Goal: Transaction & Acquisition: Purchase product/service

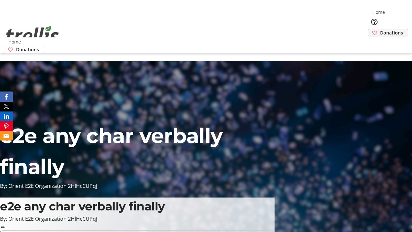
click at [380, 29] on span "Donations" at bounding box center [391, 32] width 23 height 7
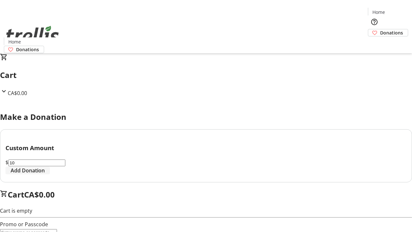
click at [45, 174] on span "Add Donation" at bounding box center [28, 171] width 34 height 8
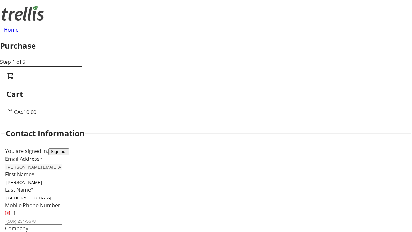
select select "CA"
select select "BC"
type input "Kelowna"
type input "V1Y 0C2"
